Goal: Task Accomplishment & Management: Manage account settings

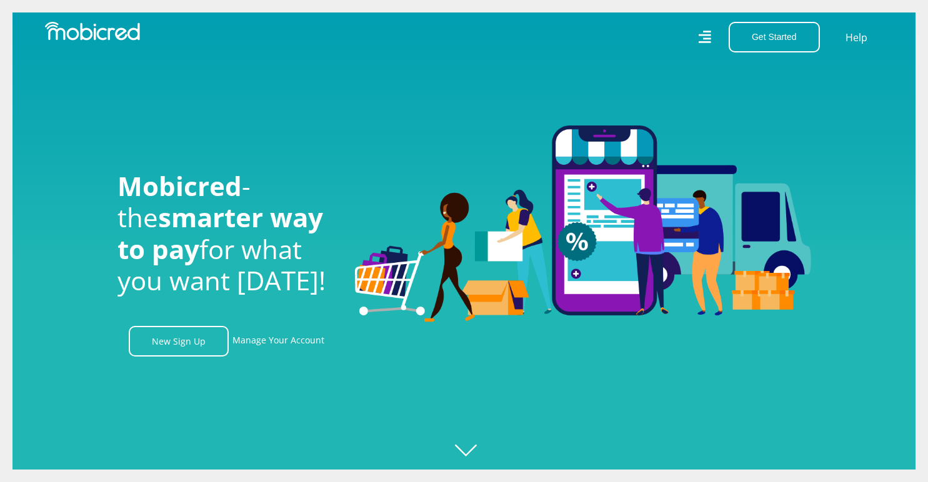
click at [622, 367] on div at bounding box center [476, 241] width 928 height 482
click at [763, 34] on button "Get Started" at bounding box center [773, 37] width 91 height 31
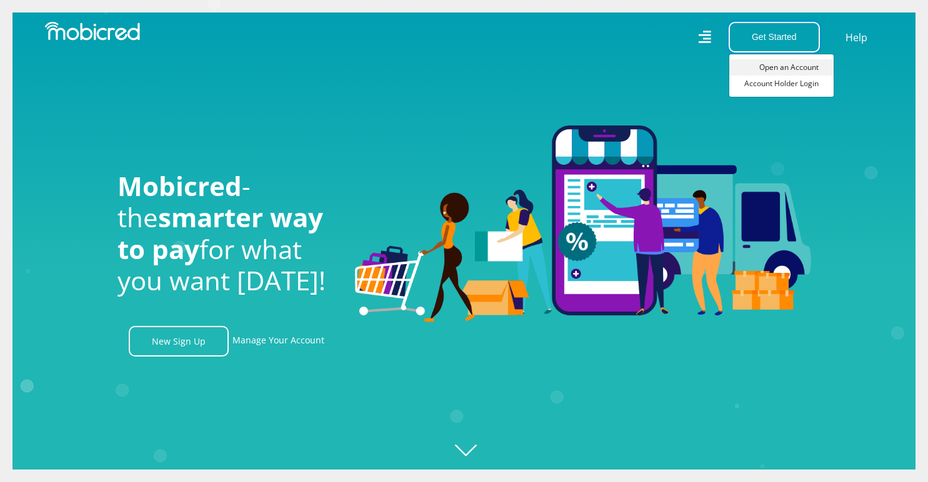
scroll to position [0, 1602]
click at [763, 67] on link "Open an Account" at bounding box center [781, 67] width 104 height 16
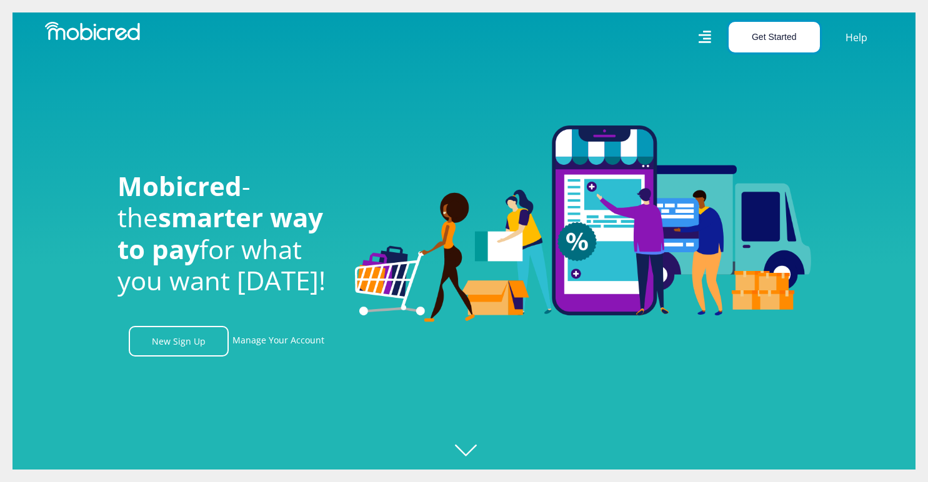
click at [773, 40] on button "Get Started" at bounding box center [773, 37] width 91 height 31
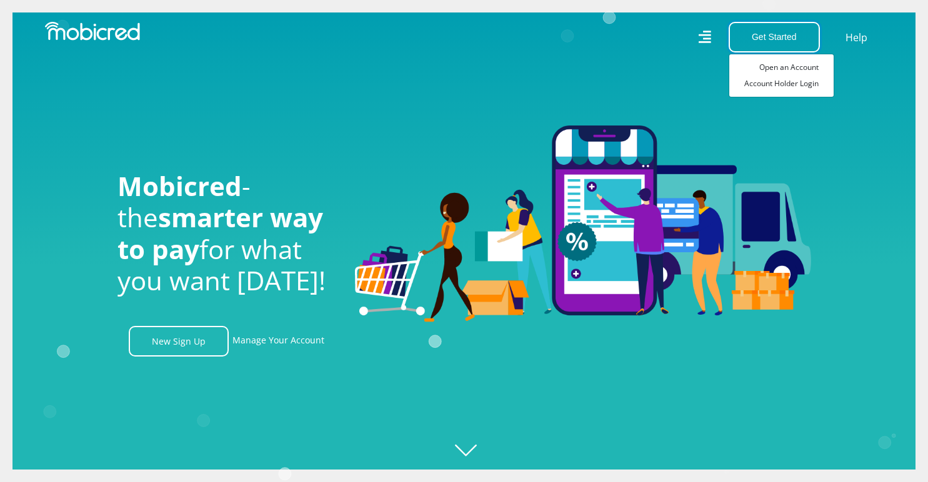
drag, startPoint x: 773, startPoint y: 40, endPoint x: 274, endPoint y: -27, distance: 503.0
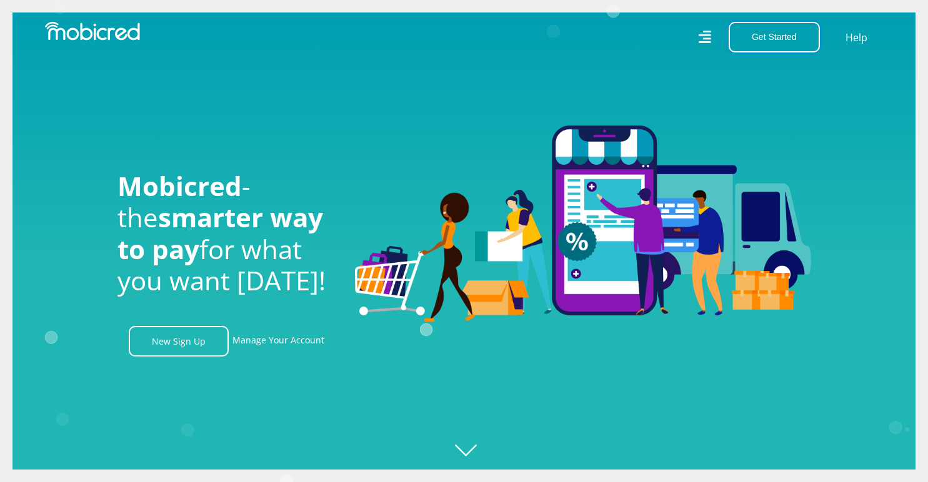
scroll to position [0, 890]
click at [774, 39] on button "Get Started" at bounding box center [773, 37] width 91 height 31
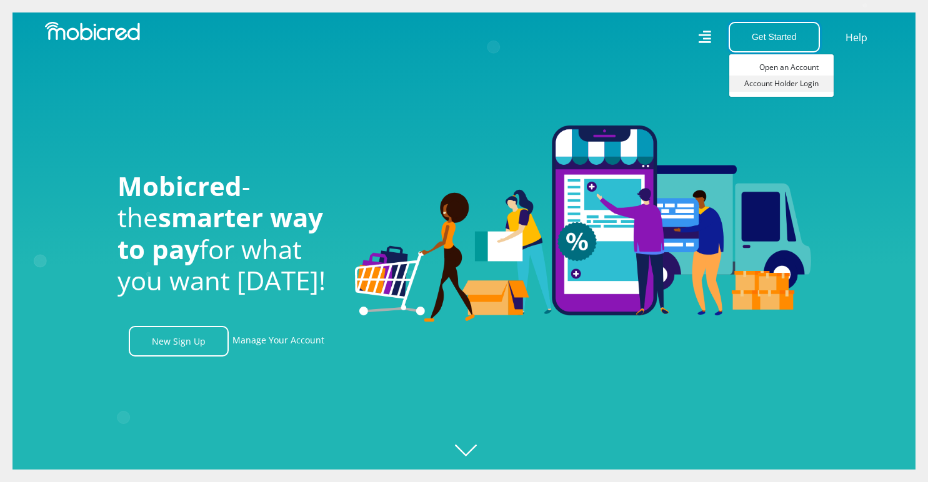
scroll to position [0, 1602]
click at [788, 81] on link "Account Holder Login" at bounding box center [781, 84] width 104 height 16
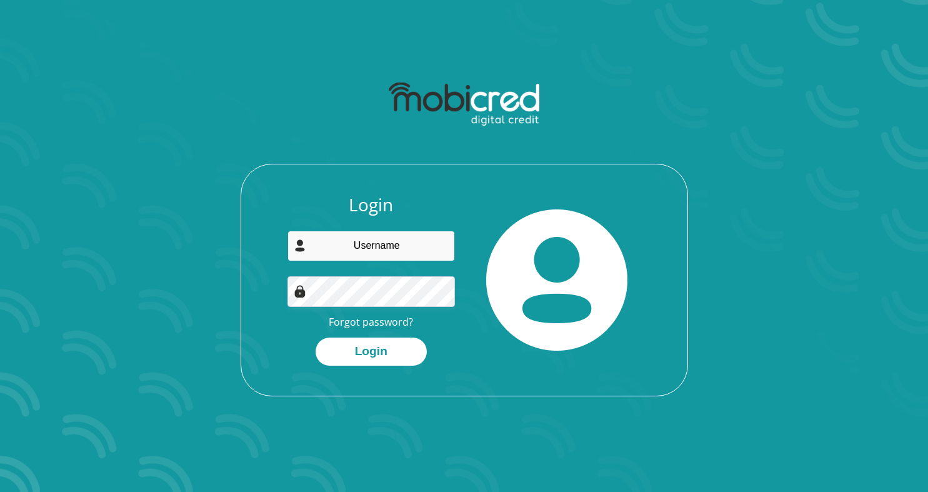
click at [400, 240] on input "email" at bounding box center [370, 245] width 167 height 31
type input "angelica.laubscher@yahoo.com"
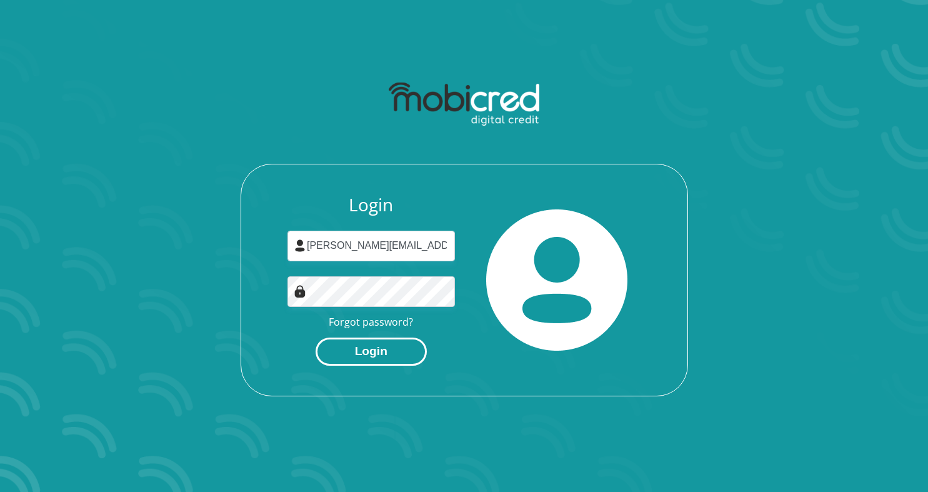
drag, startPoint x: 387, startPoint y: 366, endPoint x: 393, endPoint y: 354, distance: 13.1
click at [393, 354] on div "Login angelica.laubscher@yahoo.com Forgot password? Login" at bounding box center [464, 294] width 446 height 201
click at [393, 354] on button "Login" at bounding box center [370, 351] width 111 height 28
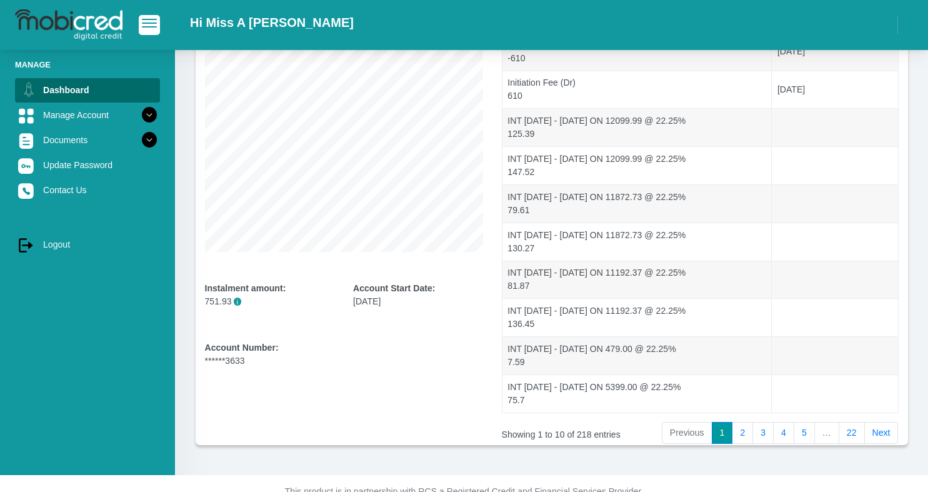
scroll to position [212, 0]
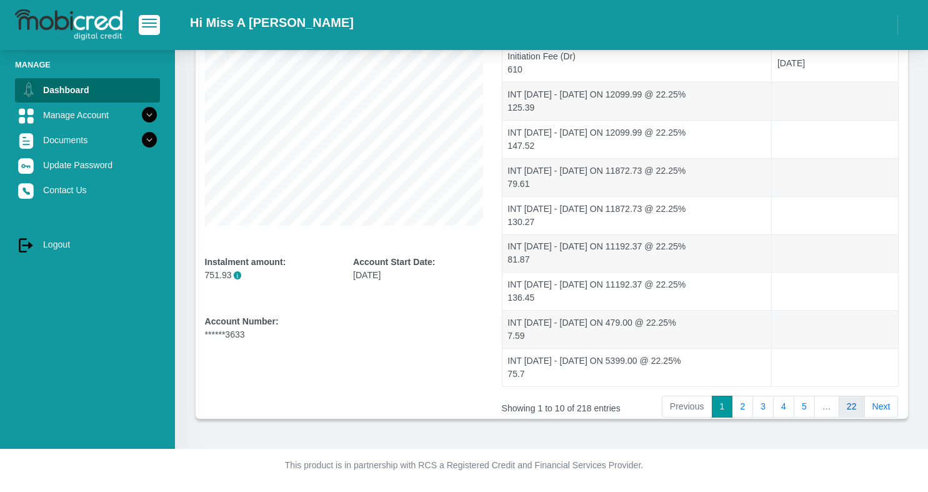
click at [858, 407] on link "22" at bounding box center [851, 406] width 26 height 22
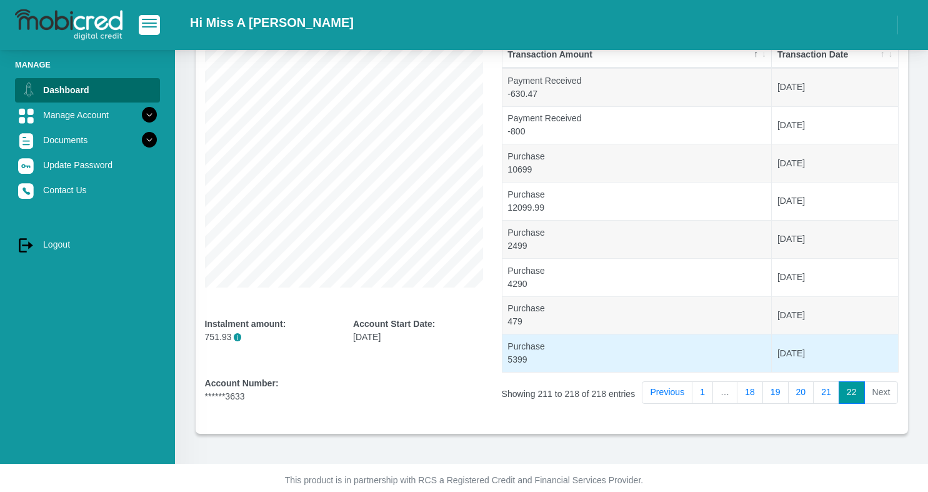
scroll to position [144, 0]
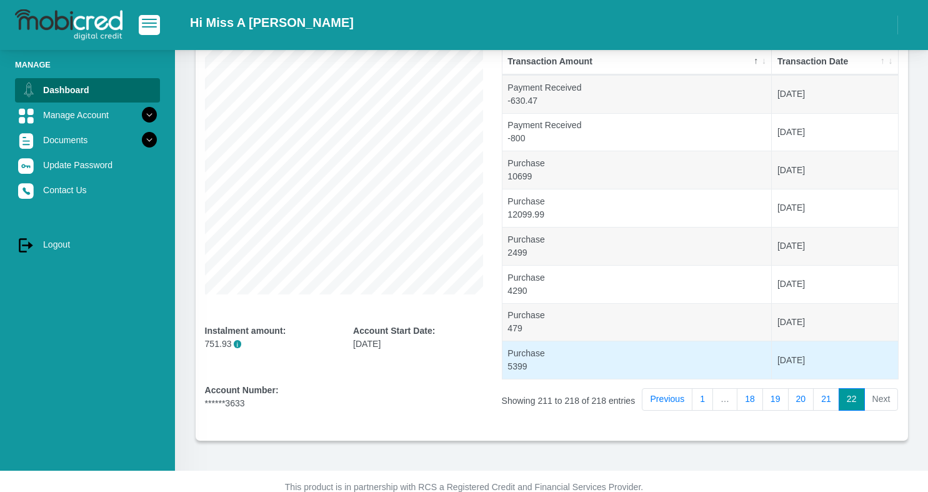
click at [541, 369] on td "Purchase 5399" at bounding box center [637, 359] width 270 height 38
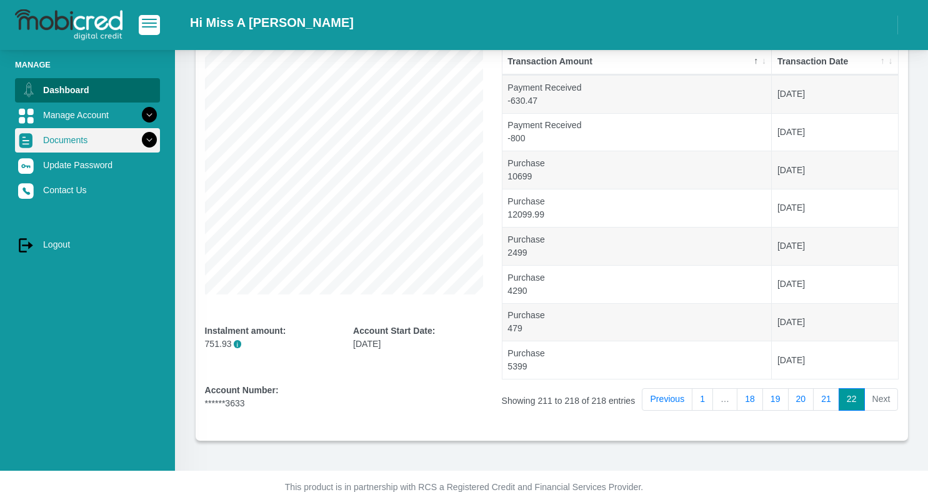
click at [139, 142] on icon at bounding box center [149, 139] width 21 height 21
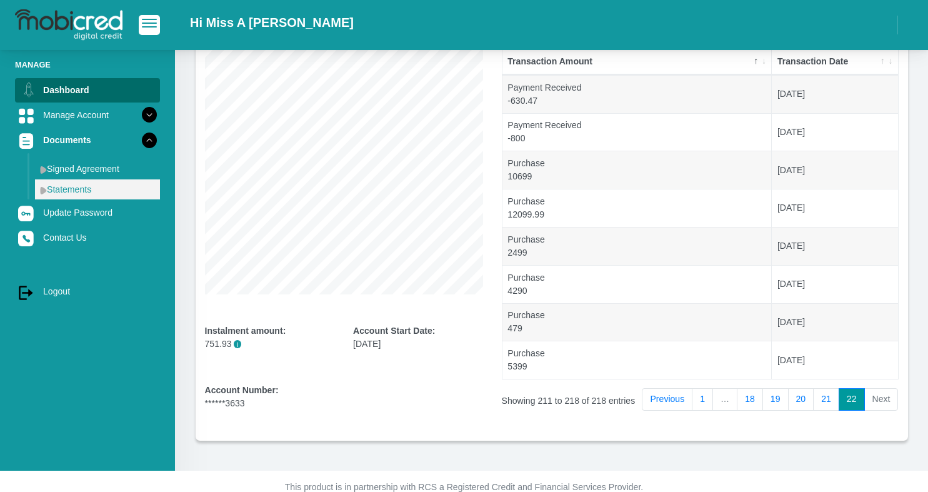
click at [81, 192] on link "Statements" at bounding box center [97, 189] width 125 height 20
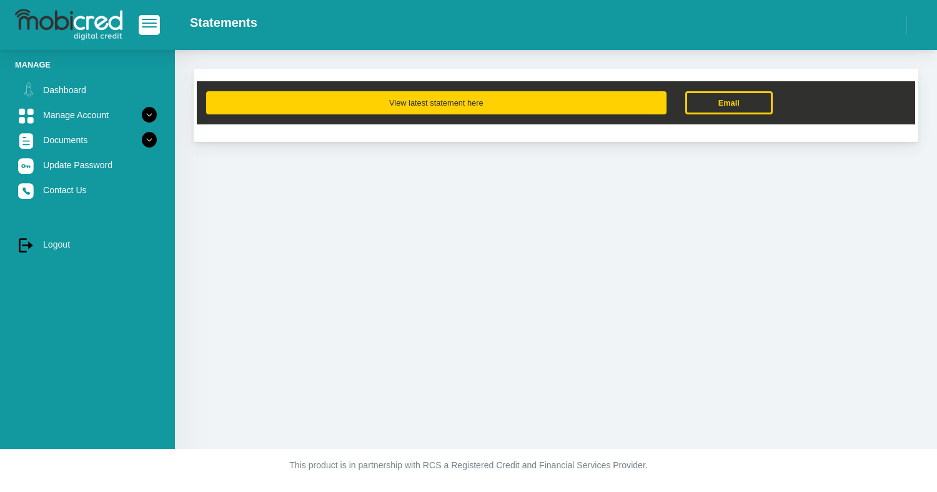
click at [491, 111] on button "View latest statement here" at bounding box center [436, 102] width 460 height 23
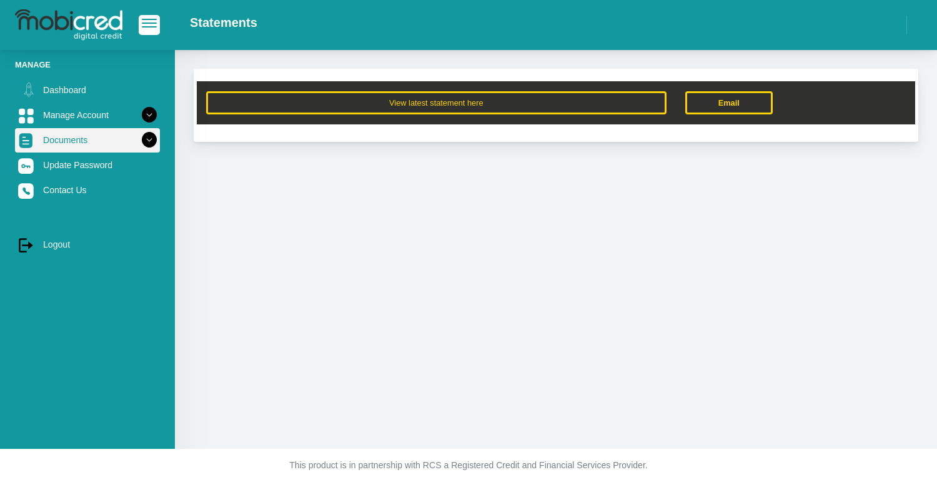
click at [143, 139] on icon at bounding box center [149, 139] width 21 height 21
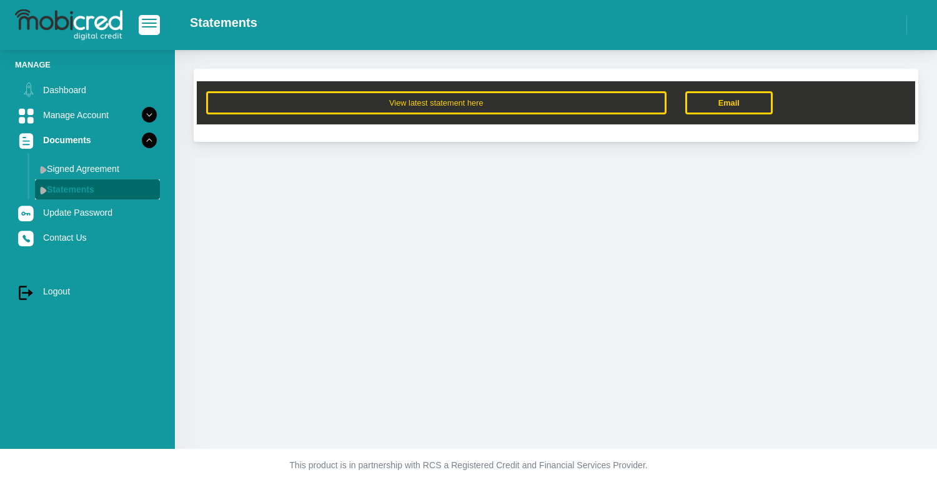
click at [119, 191] on link "Statements" at bounding box center [97, 189] width 125 height 20
